Goal: Transaction & Acquisition: Purchase product/service

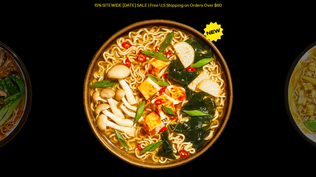
scroll to position [873, 0]
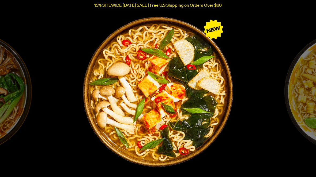
click at [211, 116] on img "4 / 6" at bounding box center [158, 91] width 153 height 153
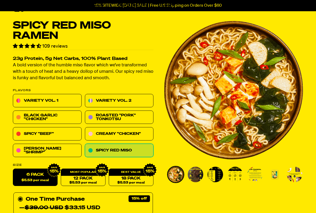
scroll to position [15, 0]
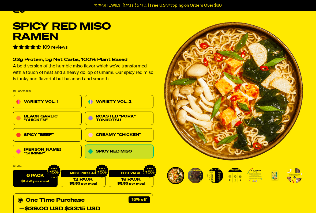
click at [138, 181] on link "18 Pack $5.53 per meal" at bounding box center [131, 178] width 45 height 17
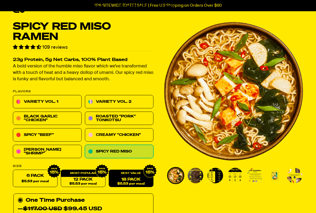
click at [138, 181] on link "18 Pack $5.53 per meal" at bounding box center [131, 178] width 45 height 17
click at [142, 181] on link "18 Pack $5.53 per meal" at bounding box center [131, 178] width 45 height 17
click at [90, 179] on link "12 Pack $5.53 per meal" at bounding box center [83, 178] width 45 height 17
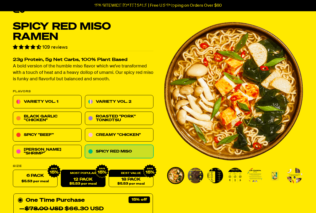
click at [42, 181] on span "$5.53 per meal" at bounding box center [34, 181] width 27 height 3
click at [13, 170] on input "6 Pack $5.53 per meal" at bounding box center [13, 170] width 0 height 0
radio input "true"
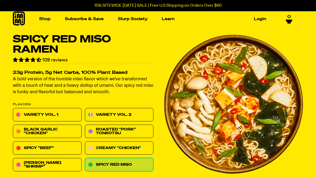
scroll to position [2, 0]
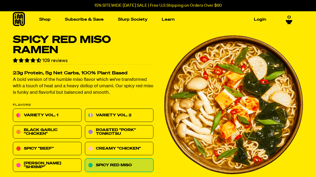
click at [55, 113] on link "Variety Vol. 1" at bounding box center [47, 115] width 69 height 13
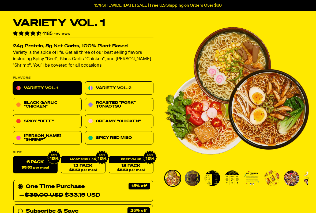
scroll to position [18, 0]
click at [132, 88] on link "Variety Vol. 2" at bounding box center [119, 88] width 69 height 13
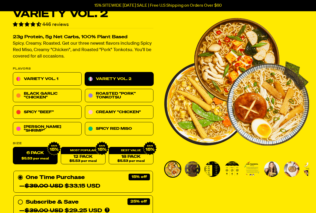
scroll to position [32, 0]
